Goal: Information Seeking & Learning: Learn about a topic

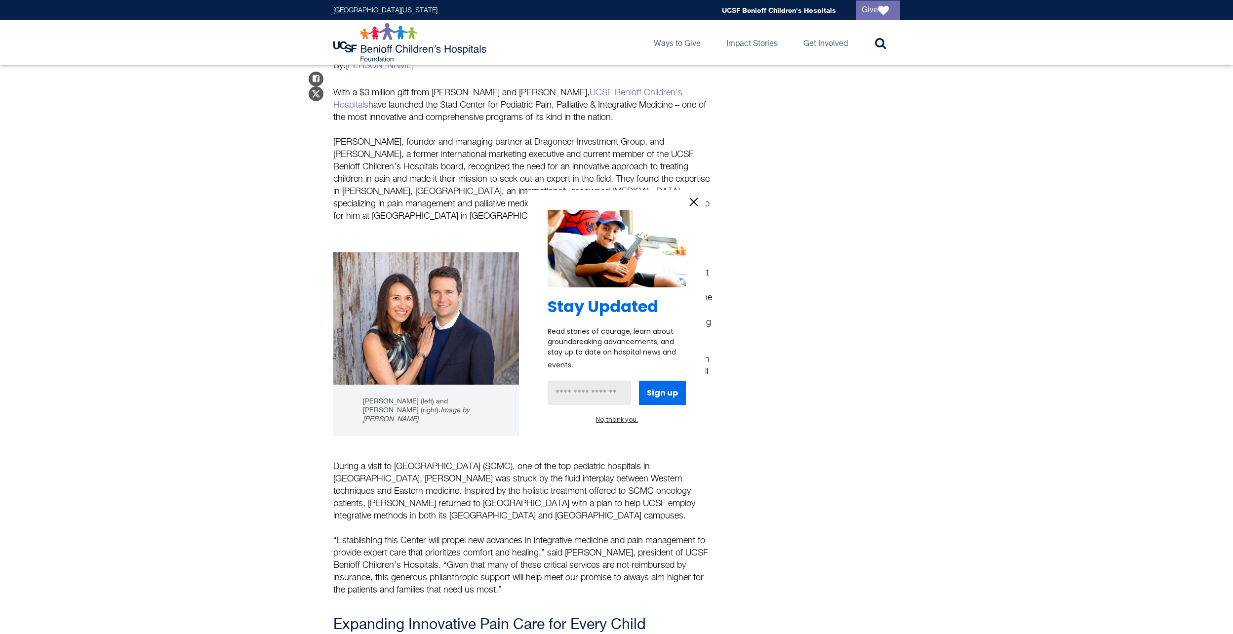
scroll to position [395, 0]
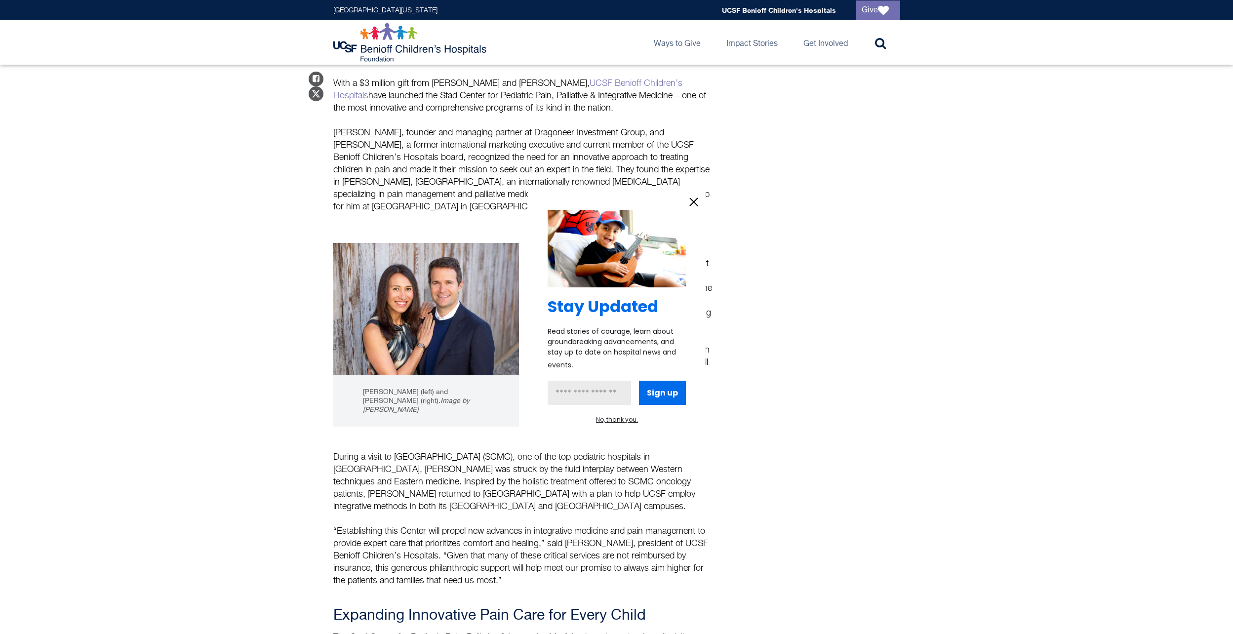
click at [696, 192] on div "Stay Updated Read stories of courage, learn about groundbreaking advancements, …" at bounding box center [617, 317] width 178 height 254
click at [697, 195] on icon "information" at bounding box center [693, 201] width 15 height 15
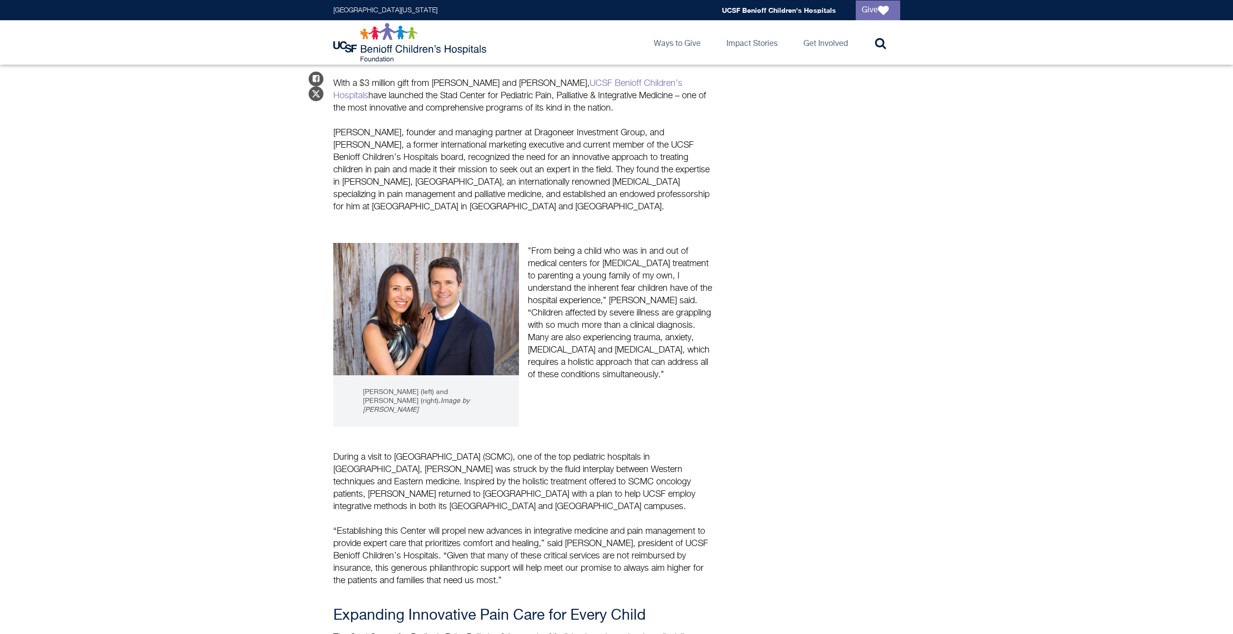
click at [654, 127] on p "[PERSON_NAME], founder and managing partner at Dragoneer Investment Group, and …" at bounding box center [523, 170] width 380 height 86
drag, startPoint x: 653, startPoint y: 115, endPoint x: 663, endPoint y: 113, distance: 11.0
click at [663, 127] on p "[PERSON_NAME], founder and managing partner at Dragoneer Investment Group, and …" at bounding box center [523, 170] width 380 height 86
click at [508, 127] on p "[PERSON_NAME], founder and managing partner at Dragoneer Investment Group, and …" at bounding box center [523, 170] width 380 height 86
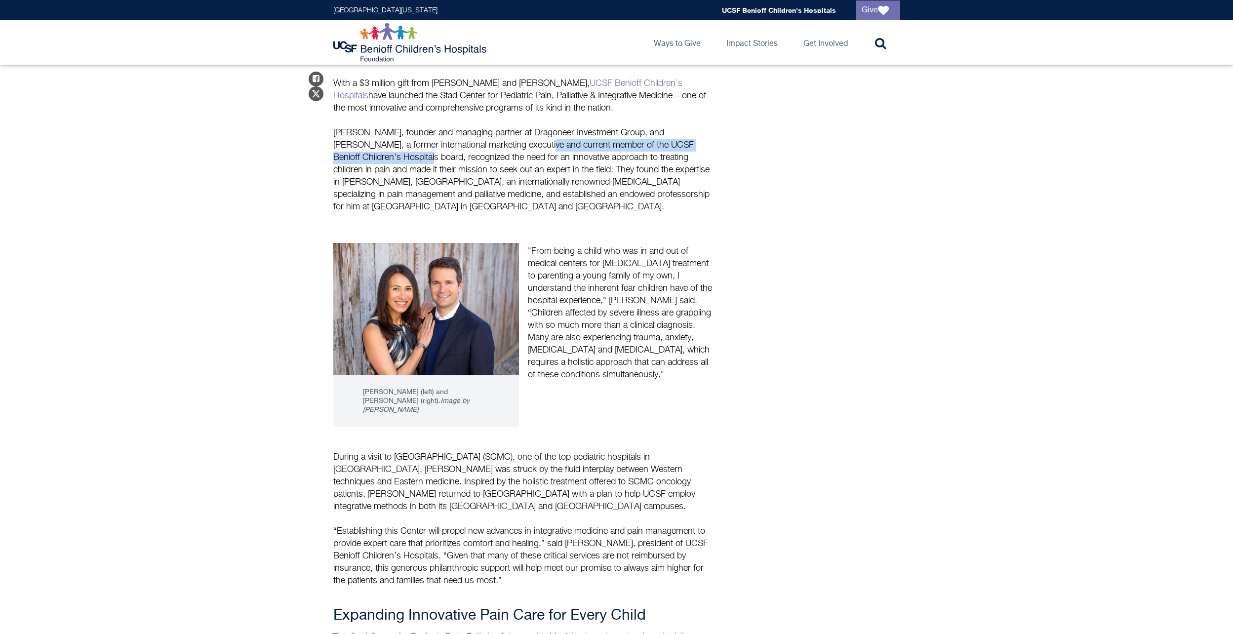
drag, startPoint x: 508, startPoint y: 122, endPoint x: 382, endPoint y: 135, distance: 127.0
click at [382, 135] on p "[PERSON_NAME], founder and managing partner at Dragoneer Investment Group, and …" at bounding box center [523, 170] width 380 height 86
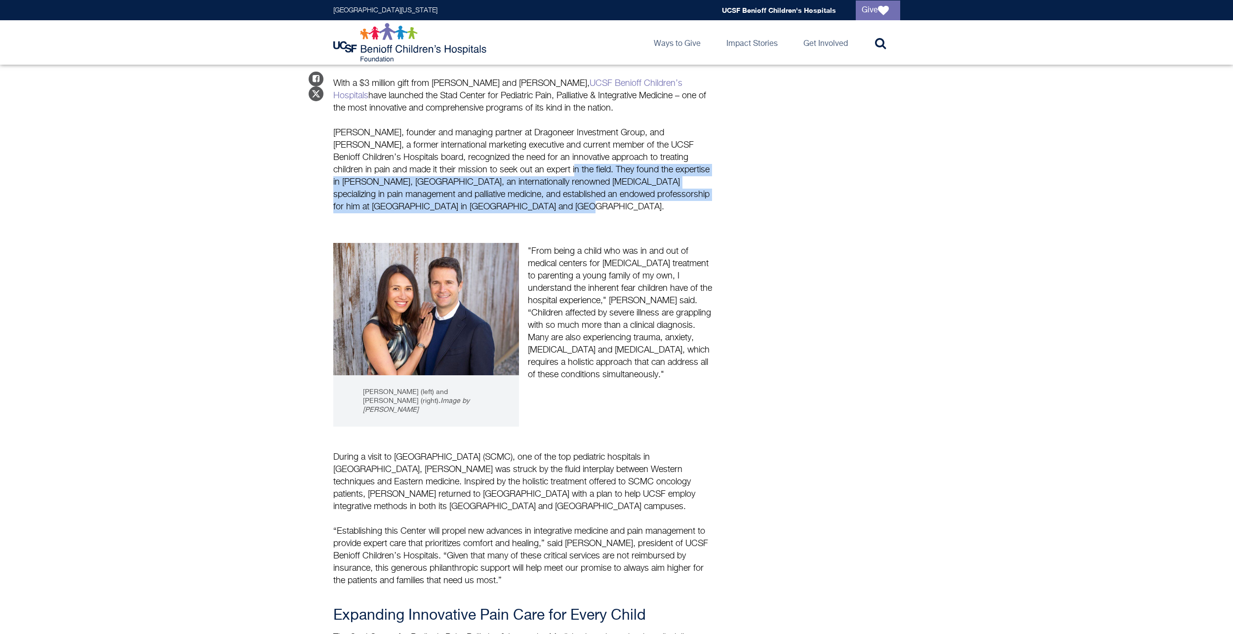
drag, startPoint x: 532, startPoint y: 155, endPoint x: 573, endPoint y: 186, distance: 51.4
click at [573, 186] on p "[PERSON_NAME], founder and managing partner at Dragoneer Investment Group, and …" at bounding box center [523, 170] width 380 height 86
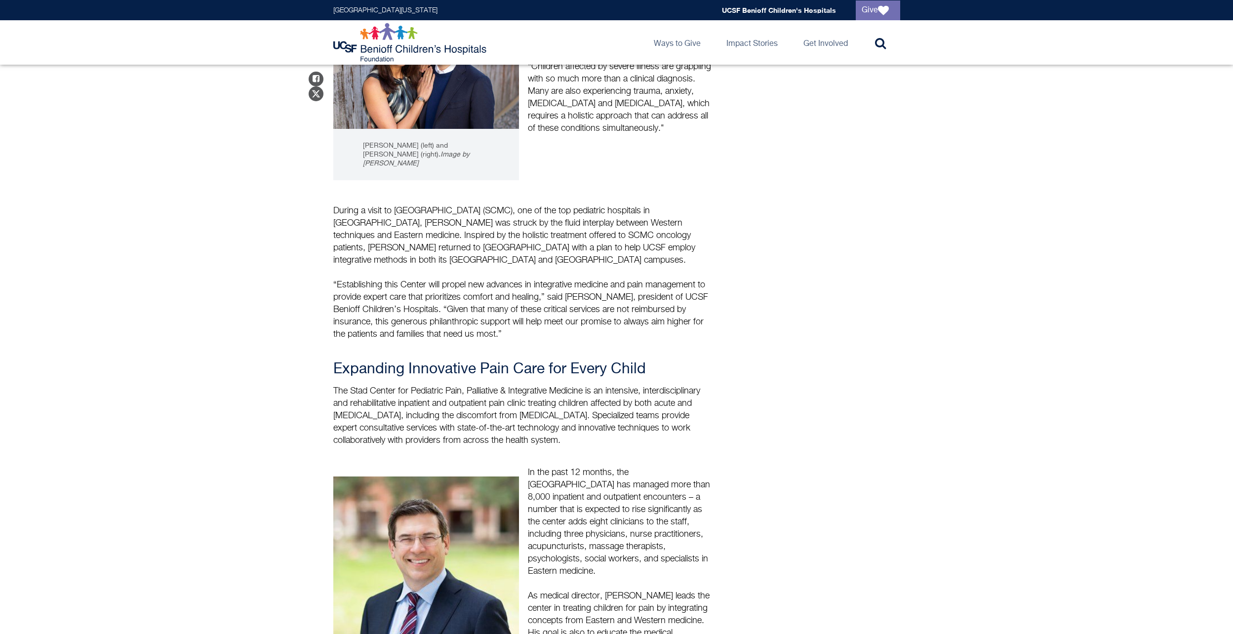
scroll to position [642, 0]
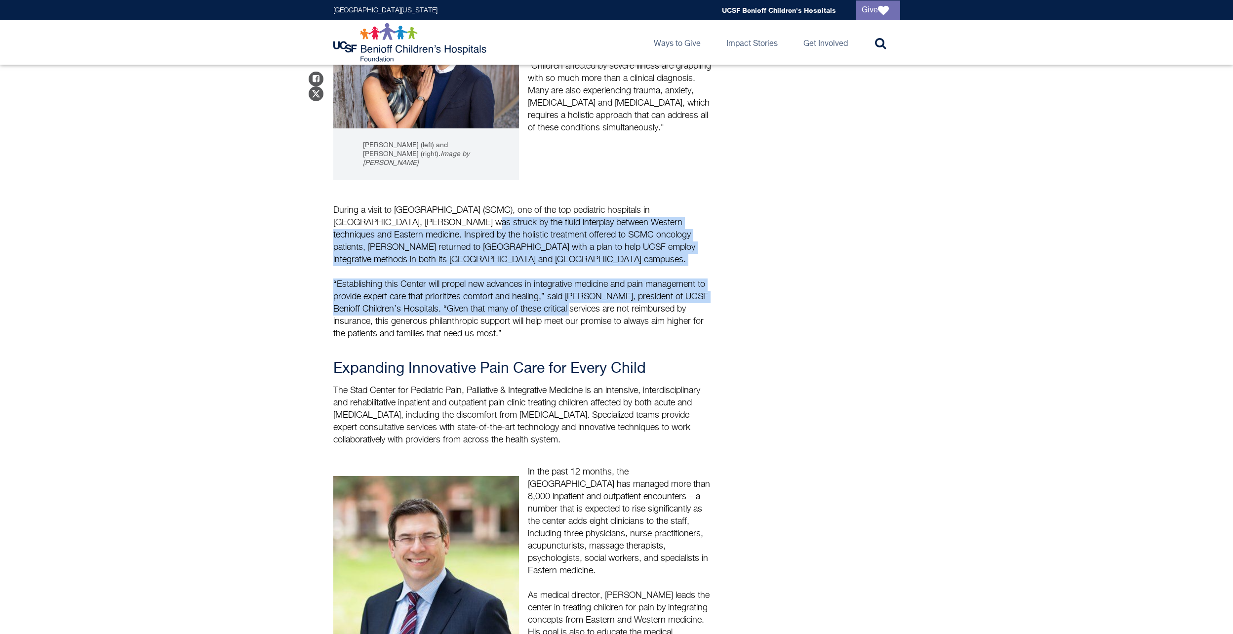
drag, startPoint x: 394, startPoint y: 190, endPoint x: 574, endPoint y: 282, distance: 202.7
click at [574, 282] on div "During a visit to [GEOGRAPHIC_DATA] (SCMC), one of the top pediatric hospitals …" at bounding box center [523, 325] width 380 height 242
click at [574, 282] on p "“Establishing this Center will propel new advances in integrative medicine and …" at bounding box center [523, 309] width 380 height 62
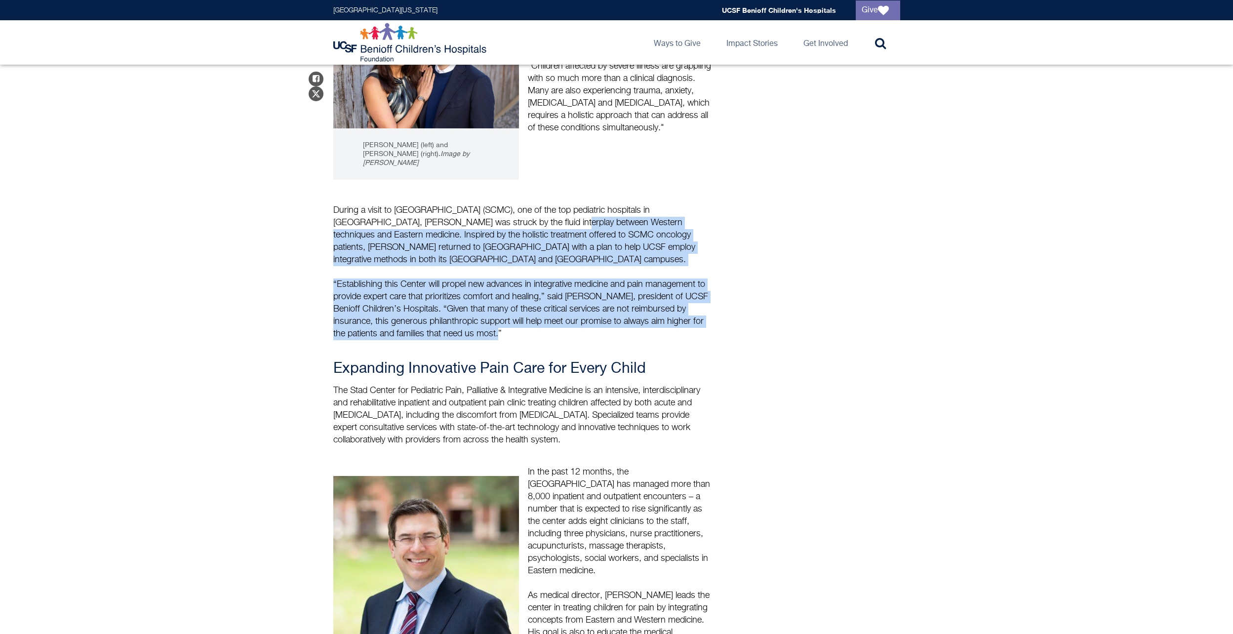
drag, startPoint x: 578, startPoint y: 297, endPoint x: 487, endPoint y: 193, distance: 138.2
click at [487, 204] on div "During a visit to [GEOGRAPHIC_DATA] (SCMC), one of the top pediatric hospitals …" at bounding box center [523, 325] width 380 height 242
click at [487, 204] on p "During a visit to [GEOGRAPHIC_DATA] (SCMC), one of the top pediatric hospitals …" at bounding box center [523, 235] width 380 height 62
drag, startPoint x: 487, startPoint y: 193, endPoint x: 542, endPoint y: 302, distance: 121.6
click at [542, 302] on div "During a visit to [GEOGRAPHIC_DATA] (SCMC), one of the top pediatric hospitals …" at bounding box center [523, 325] width 380 height 242
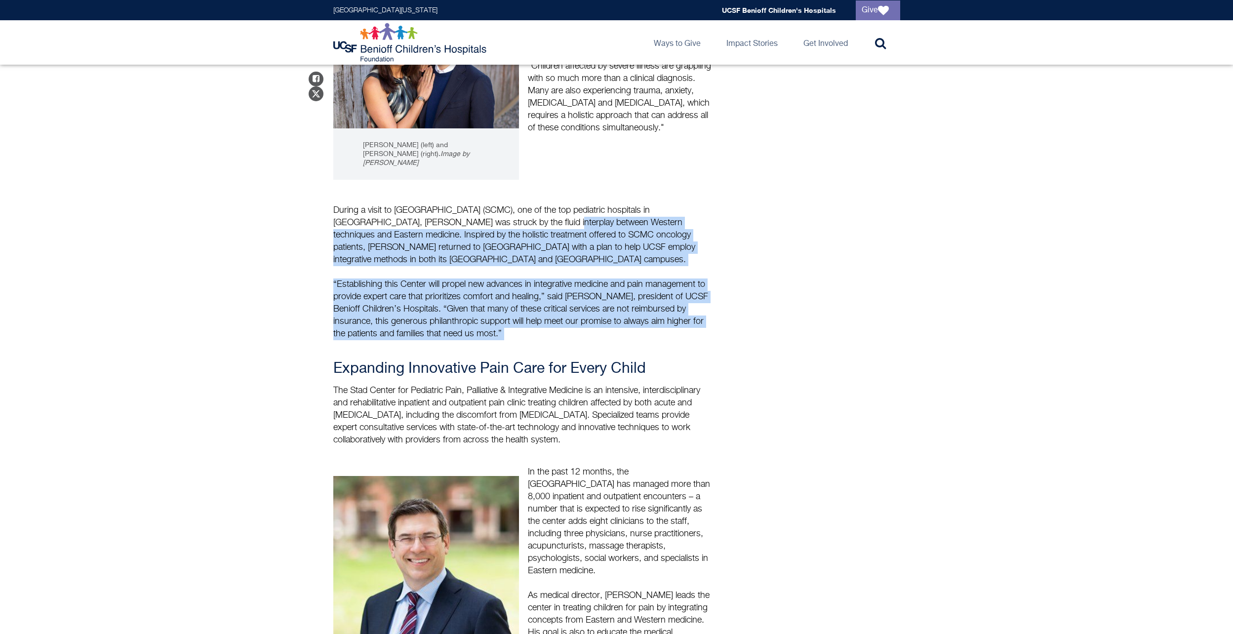
click at [542, 302] on p "“Establishing this Center will propel new advances in integrative medicine and …" at bounding box center [523, 309] width 380 height 62
drag, startPoint x: 522, startPoint y: 244, endPoint x: 506, endPoint y: 196, distance: 51.0
click at [506, 204] on div "During a visit to [GEOGRAPHIC_DATA] (SCMC), one of the top pediatric hospitals …" at bounding box center [523, 325] width 380 height 242
click at [506, 204] on p "During a visit to [GEOGRAPHIC_DATA] (SCMC), one of the top pediatric hospitals …" at bounding box center [523, 235] width 380 height 62
drag, startPoint x: 506, startPoint y: 196, endPoint x: 525, endPoint y: 304, distance: 109.7
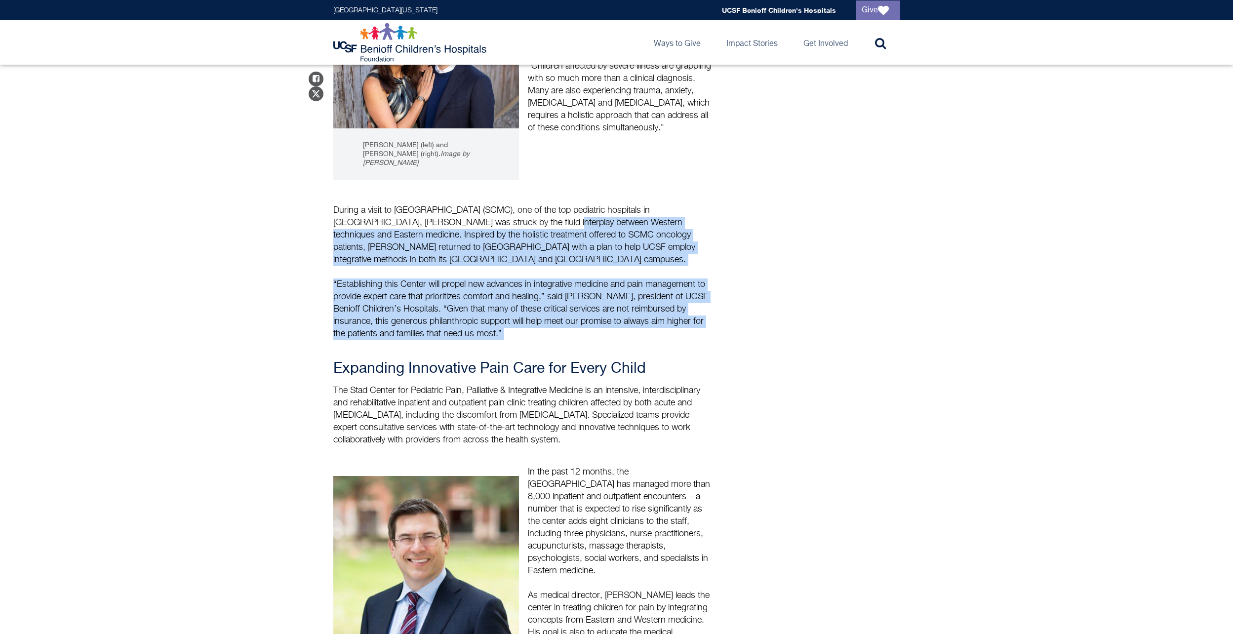
click at [525, 304] on div "During a visit to [GEOGRAPHIC_DATA] (SCMC), one of the top pediatric hospitals …" at bounding box center [523, 325] width 380 height 242
click at [525, 304] on p "“Establishing this Center will propel new advances in integrative medicine and …" at bounding box center [523, 309] width 380 height 62
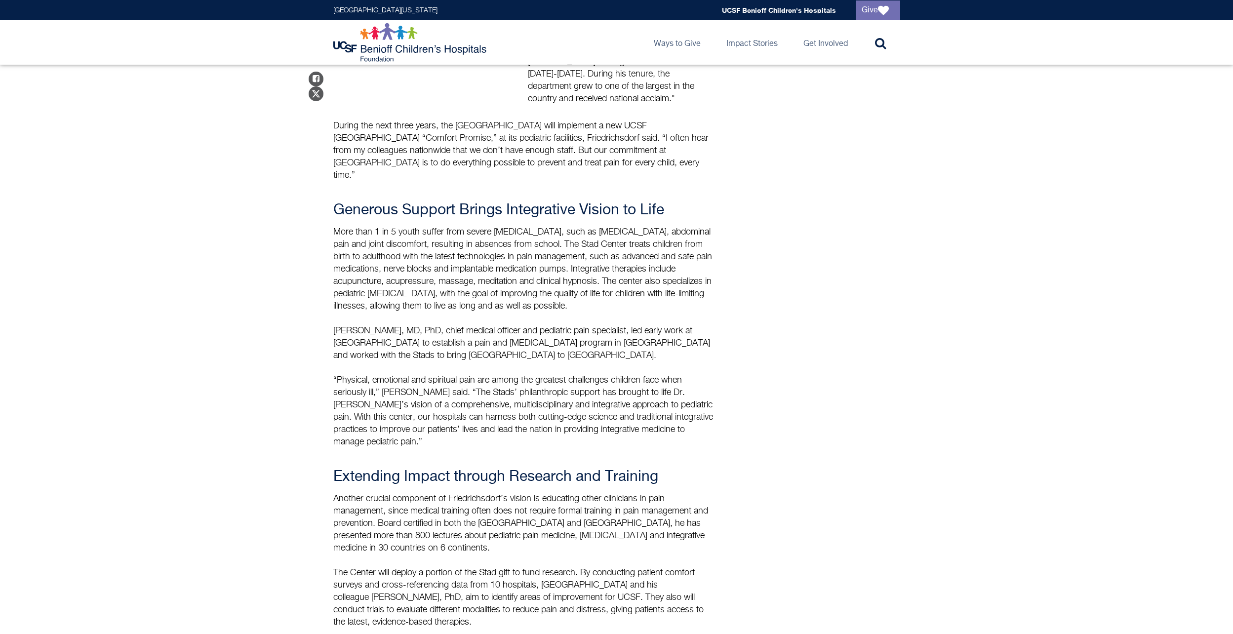
scroll to position [1530, 0]
